Goal: Information Seeking & Learning: Learn about a topic

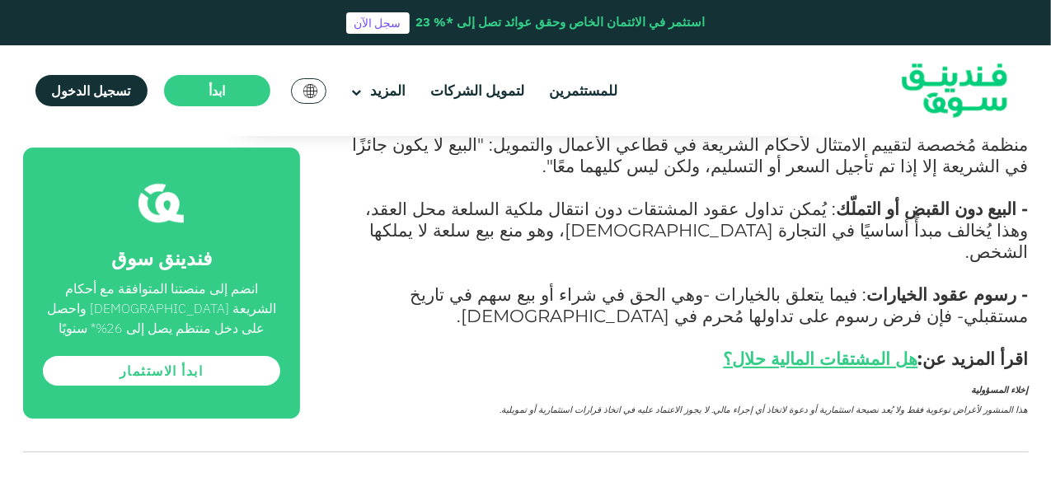
scroll to position [2652, 0]
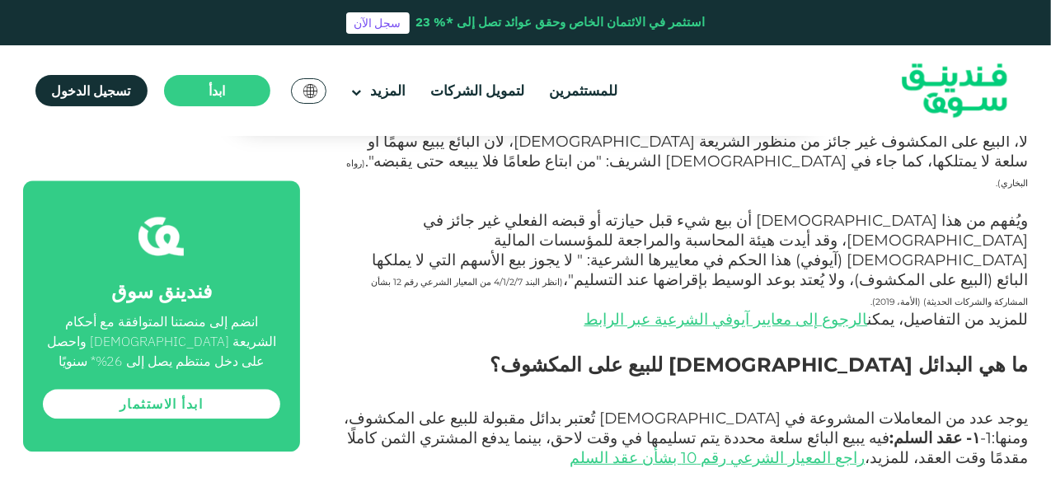
scroll to position [1866, 0]
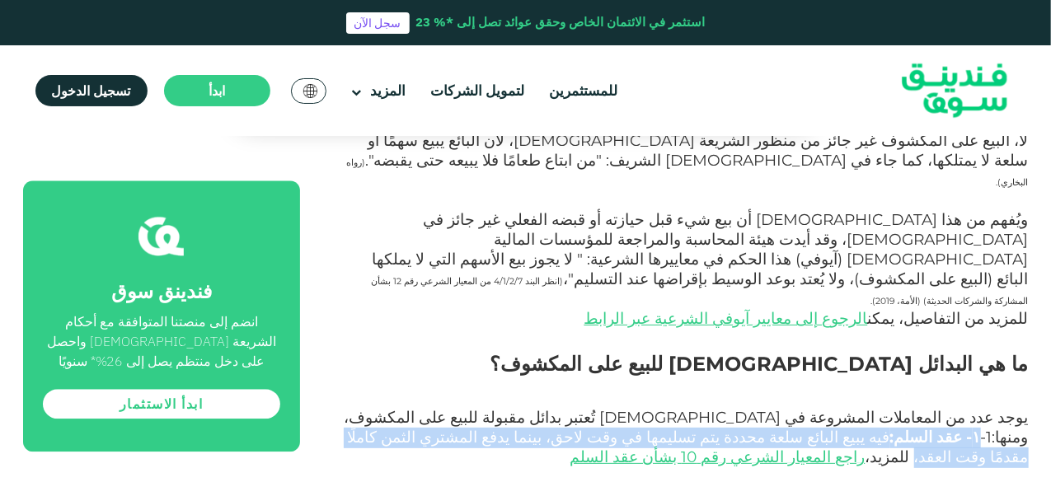
drag, startPoint x: 557, startPoint y: 255, endPoint x: 683, endPoint y: 274, distance: 126.8
click at [683, 428] on span "1- ١- عقد السلم: فيه يبيع البائع سلعة محددة يتم تسليمها في وقت لاحق، بينما يدفع…" at bounding box center [688, 467] width 681 height 78
copy span "١- عقد السلم: فيه يبيع البائع سلعة محددة يتم تسليمها في وقت لاحق، بينما يدفع ال…"
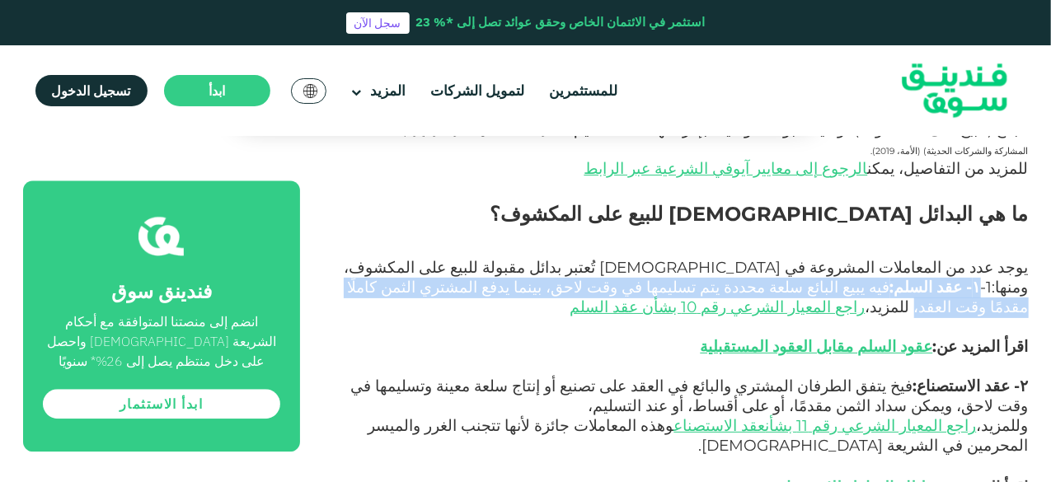
scroll to position [1988, 0]
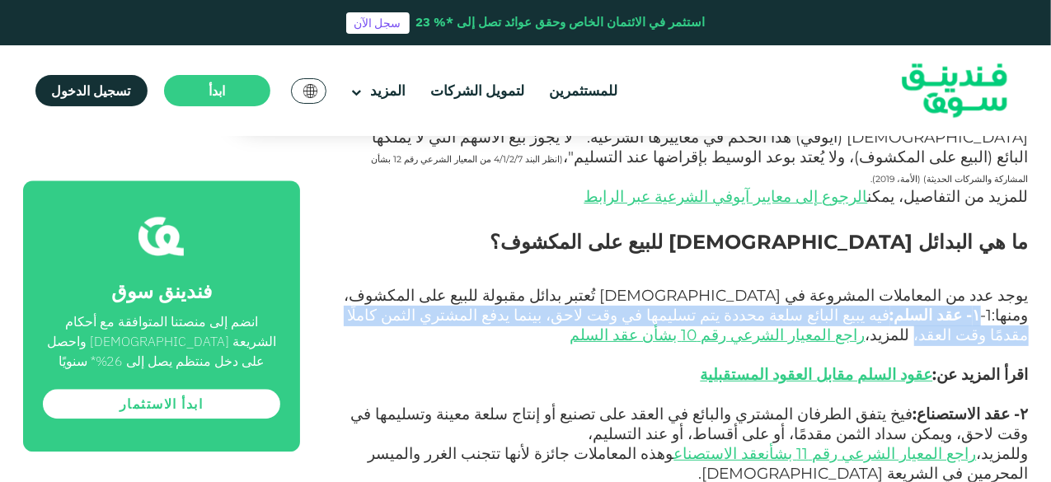
drag, startPoint x: 1031, startPoint y: 232, endPoint x: 830, endPoint y: 249, distance: 202.0
click at [830, 249] on section "الصفحة الرئيسية المدونة الامتثال للشريعة" at bounding box center [526, 25] width 1023 height 3071
copy span "٢- عقد الاستصناع: فيخ يتفق الطرفان المشتري والبائع في العقد على تصنيع أو إنتاج …"
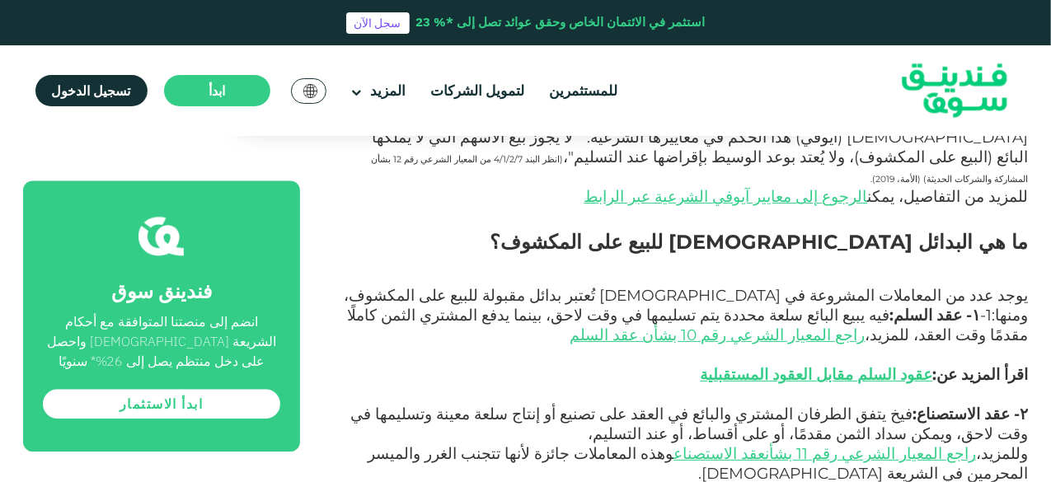
click at [731, 444] on span "وهذه المعاملات جائزة لأنها تتجنب الغرر والميسر المحرمين في الشريعة [DEMOGRAPHIC…" at bounding box center [699, 463] width 661 height 39
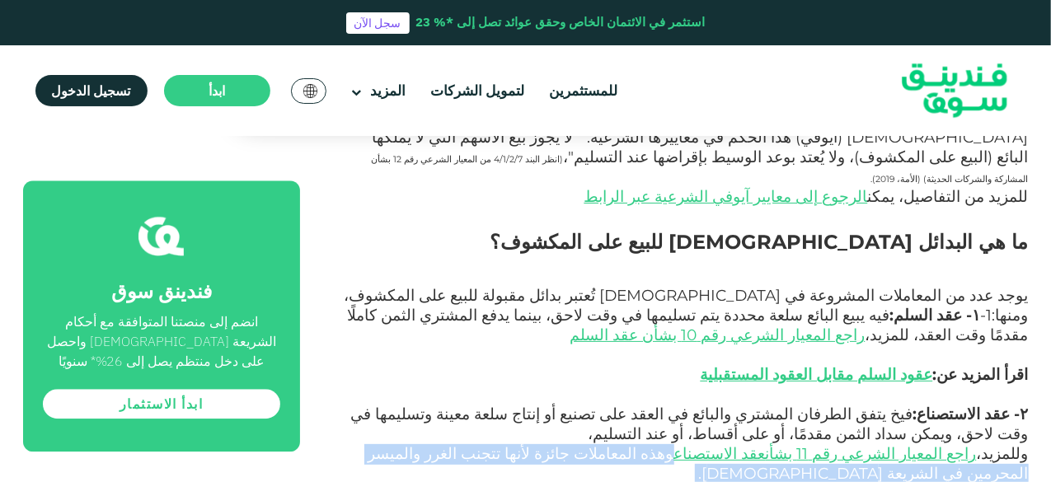
drag, startPoint x: 731, startPoint y: 276, endPoint x: 729, endPoint y: 313, distance: 37.2
copy div "وهذه المعاملات جائزة لأنها تتجنب الغرر والميسر المحرمين في الشريعة [DEMOGRAPHIC…"
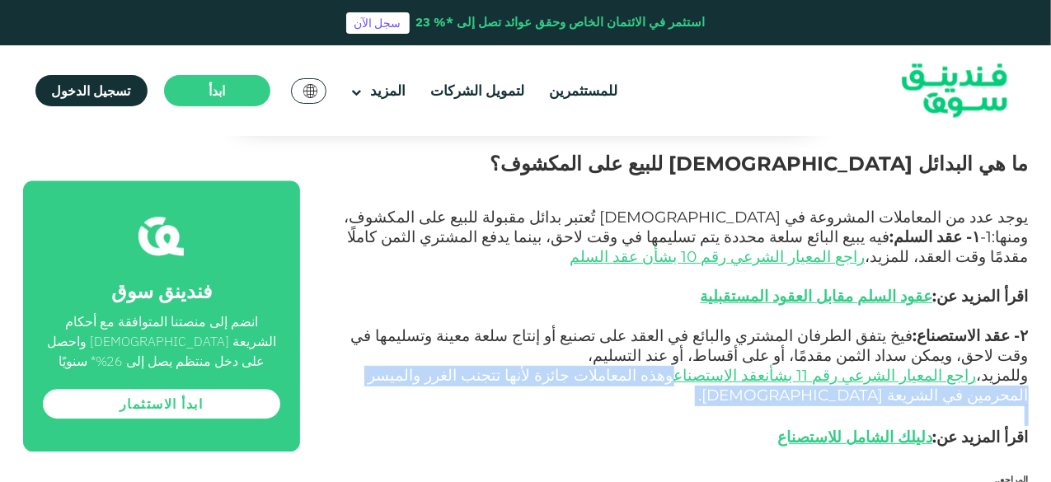
scroll to position [2070, 0]
